Goal: Task Accomplishment & Management: Use online tool/utility

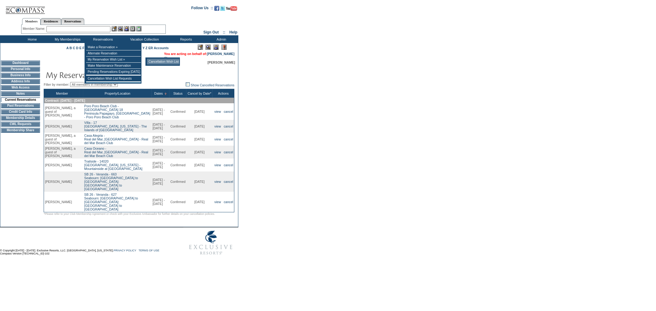
click at [173, 62] on td "Cancellation Wish List" at bounding box center [163, 62] width 32 height 6
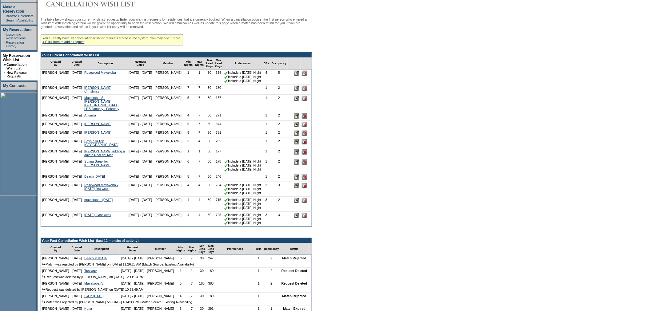
scroll to position [102, 0]
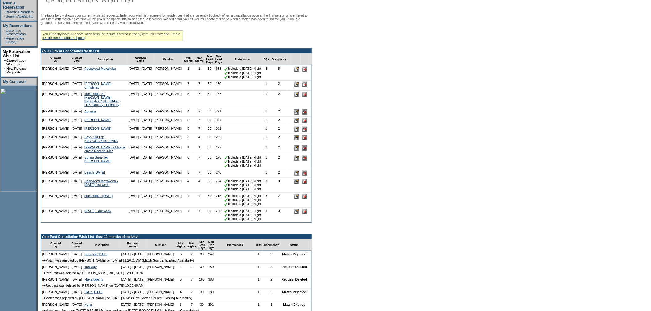
drag, startPoint x: 223, startPoint y: 159, endPoint x: 217, endPoint y: 163, distance: 7.3
click at [217, 154] on td "177" at bounding box center [218, 149] width 9 height 10
click at [223, 154] on td "177" at bounding box center [218, 149] width 9 height 10
drag, startPoint x: 223, startPoint y: 158, endPoint x: 217, endPoint y: 160, distance: 5.7
click at [217, 154] on td "177" at bounding box center [218, 149] width 9 height 10
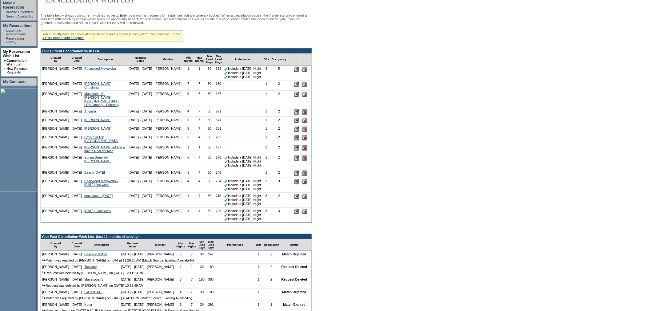
click at [223, 154] on td "177" at bounding box center [218, 149] width 9 height 10
drag, startPoint x: 223, startPoint y: 158, endPoint x: 217, endPoint y: 159, distance: 6.3
click at [217, 154] on td "177" at bounding box center [218, 149] width 9 height 10
click at [231, 154] on td at bounding box center [242, 149] width 39 height 10
drag, startPoint x: 225, startPoint y: 160, endPoint x: 217, endPoint y: 160, distance: 8.0
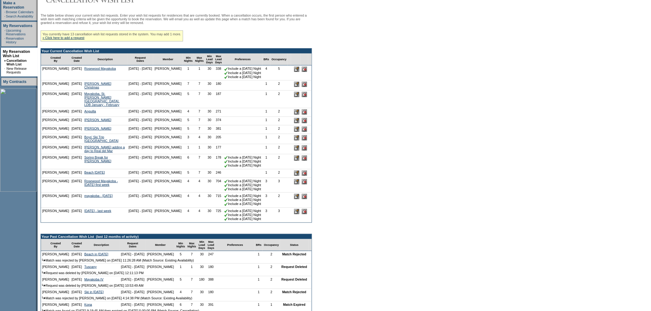
click at [217, 154] on tr "[PERSON_NAME] [DATE] [PERSON_NAME] adding a day to Real del Mar [DATE] - [DATE]…" at bounding box center [176, 149] width 271 height 10
click at [229, 154] on td at bounding box center [242, 149] width 39 height 10
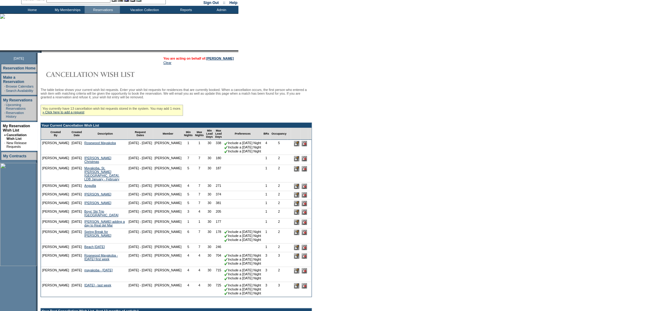
scroll to position [0, 0]
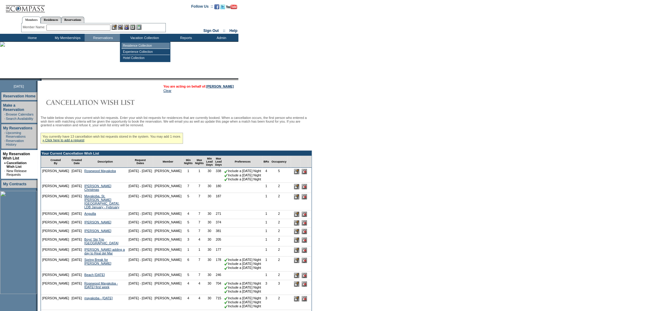
click at [136, 44] on td "Residence Collection" at bounding box center [146, 46] width 48 height 6
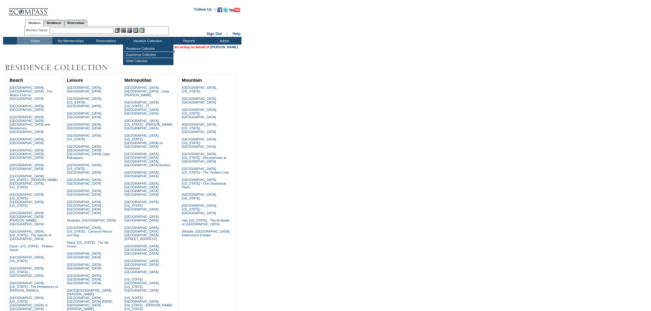
drag, startPoint x: 157, startPoint y: 45, endPoint x: 196, endPoint y: 49, distance: 38.9
drag, startPoint x: 189, startPoint y: 48, endPoint x: 153, endPoint y: 45, distance: 36.7
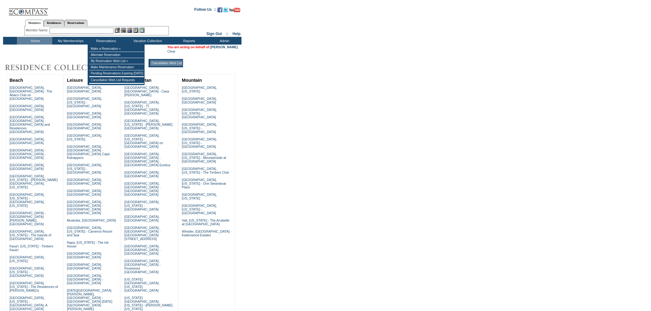
click at [161, 66] on td "Cancellation Wish List" at bounding box center [166, 63] width 32 height 6
